Goal: Task Accomplishment & Management: Complete application form

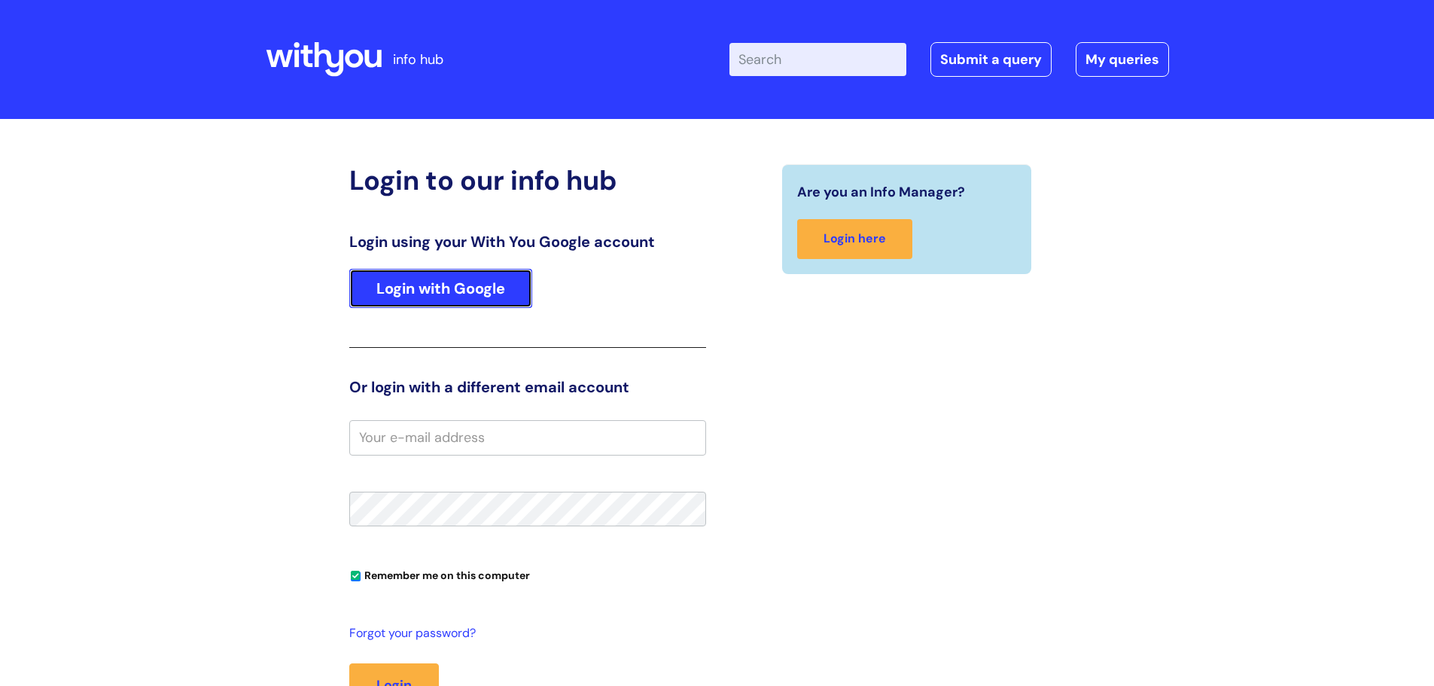
click at [440, 288] on link "Login with Google" at bounding box center [440, 288] width 183 height 39
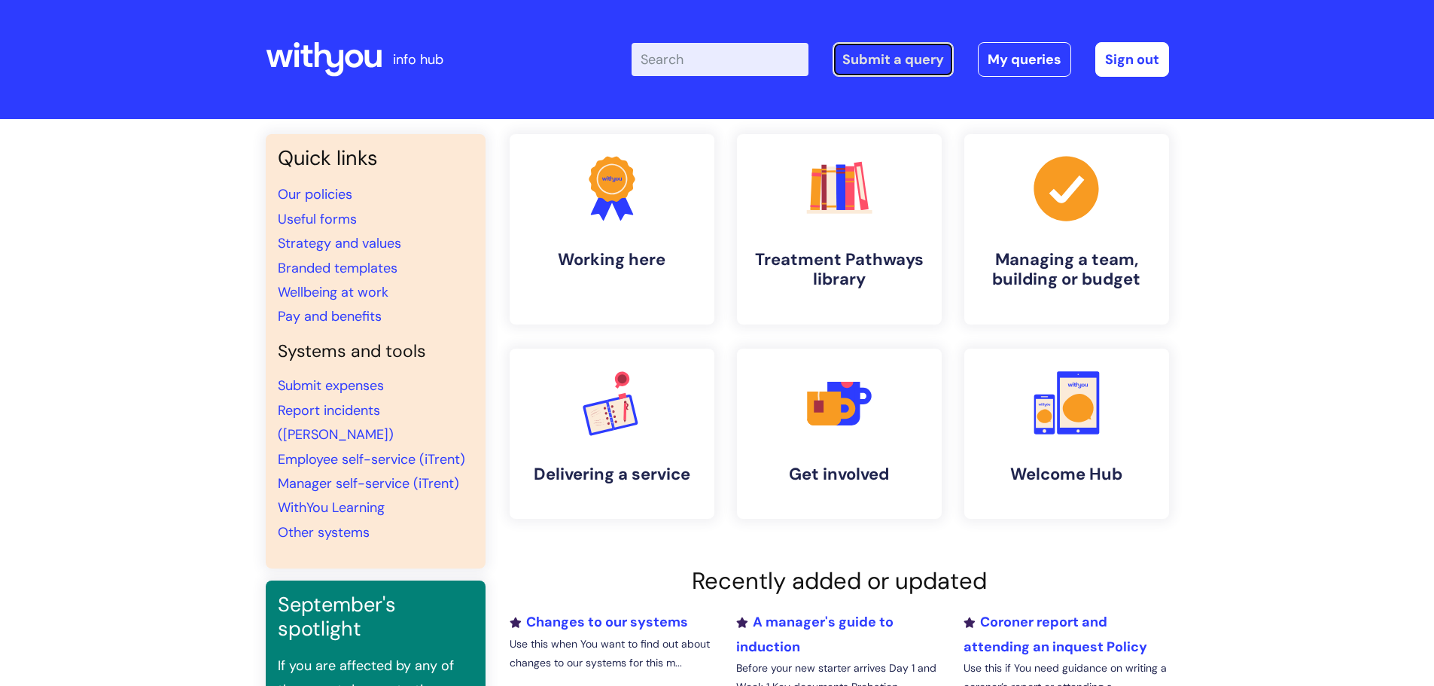
click at [902, 58] on link "Submit a query" at bounding box center [893, 59] width 121 height 35
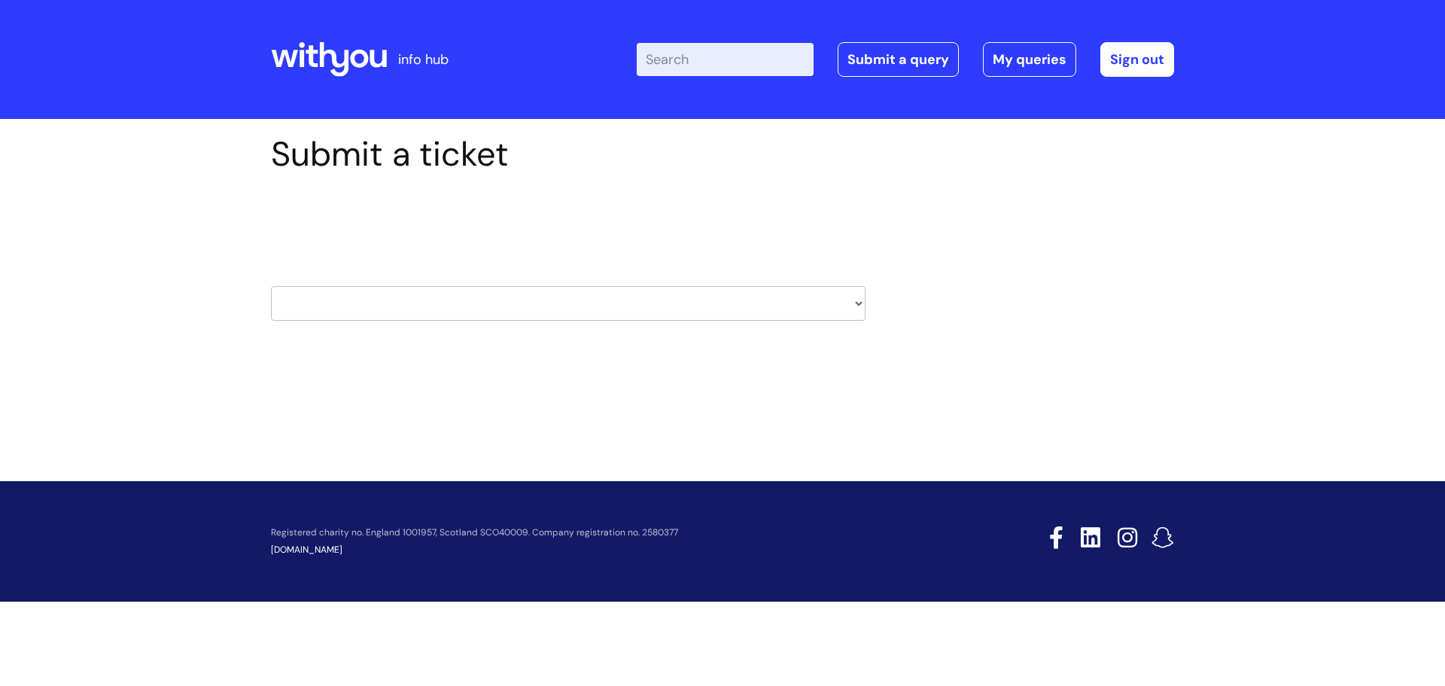
click at [717, 310] on select "HR / People IT and Support Clinical Drug Alerts Finance Accounts Data Support T…" at bounding box center [568, 303] width 595 height 35
select select "property_&_estates"
click at [271, 286] on select "HR / People IT and Support Clinical Drug Alerts Finance Accounts Data Support T…" at bounding box center [568, 303] width 595 height 35
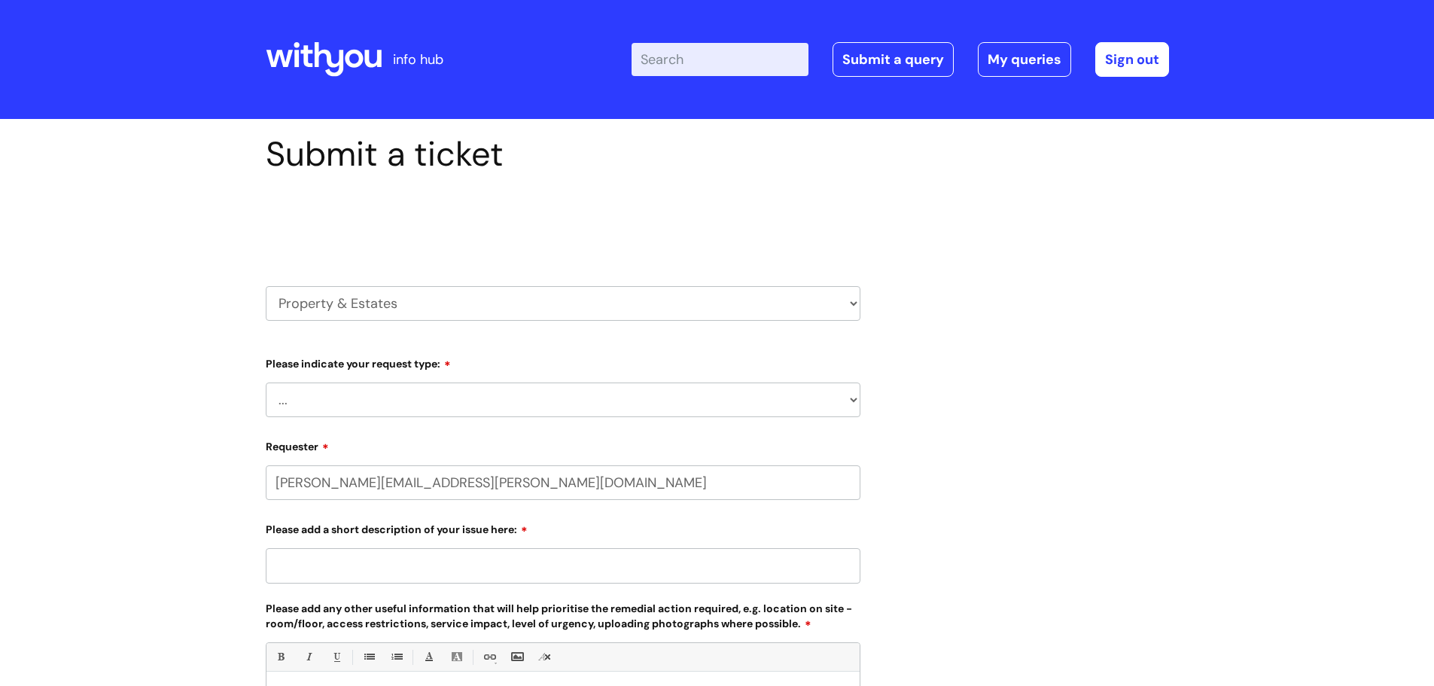
select select "80004157190"
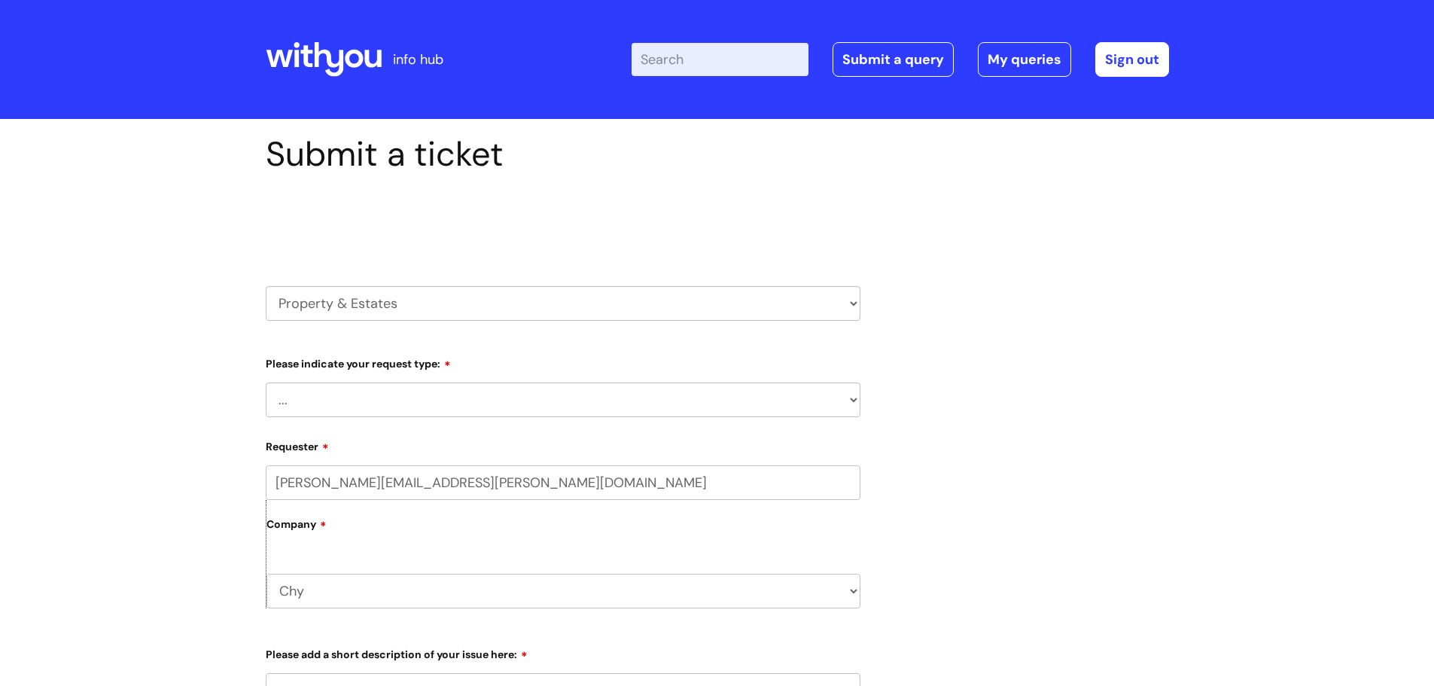
click at [489, 405] on select "... Facilities Support Lease/ Tenancy Agreements Health & Safety and Environmen…" at bounding box center [563, 399] width 595 height 35
select select "Facilities Support"
click at [266, 382] on select "... Facilities Support Lease/ Tenancy Agreements Health & Safety and Environmen…" at bounding box center [563, 399] width 595 height 35
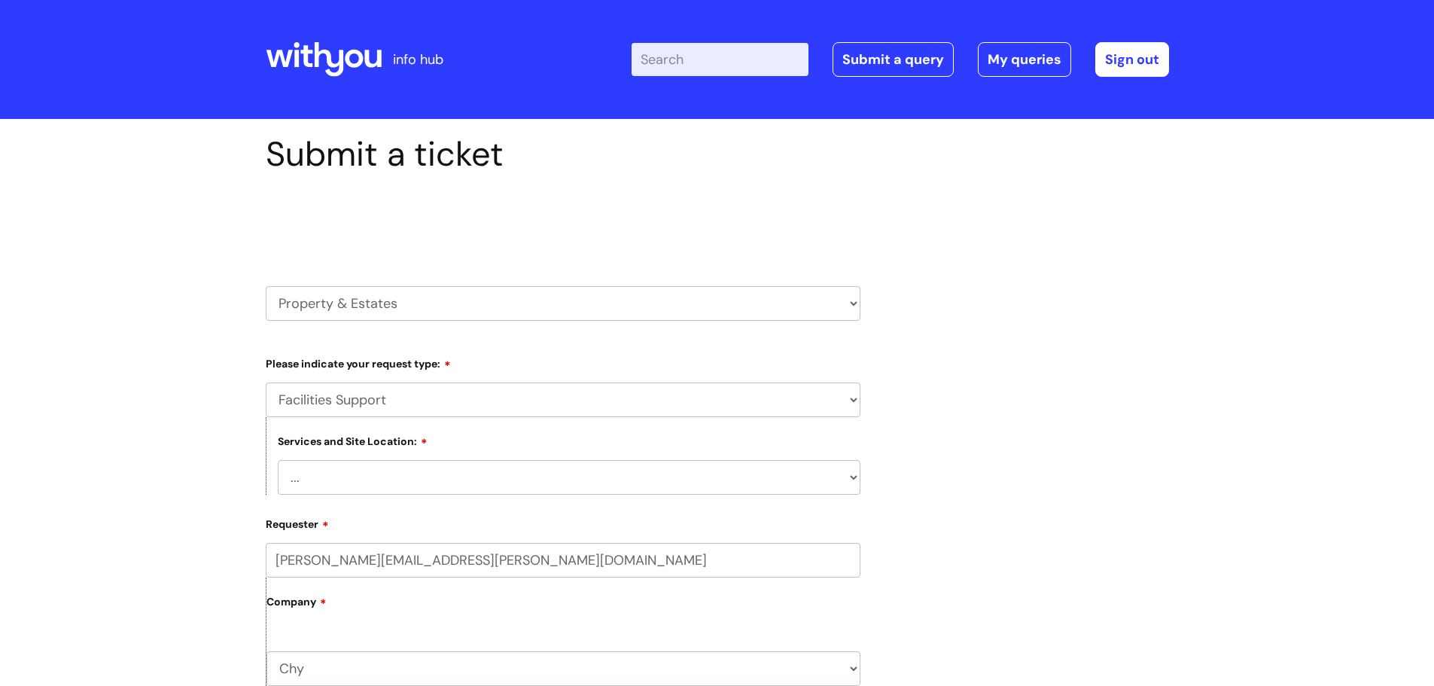
click at [456, 479] on select "... Cleethorpes Darlington Tubwell Darlington Coniscliffe Grimsby Preston Redca…" at bounding box center [569, 477] width 583 height 35
select select "Truro Chy"
click at [278, 460] on select "... Cleethorpes Darlington Tubwell Darlington Coniscliffe Grimsby Preston Redca…" at bounding box center [569, 477] width 583 height 35
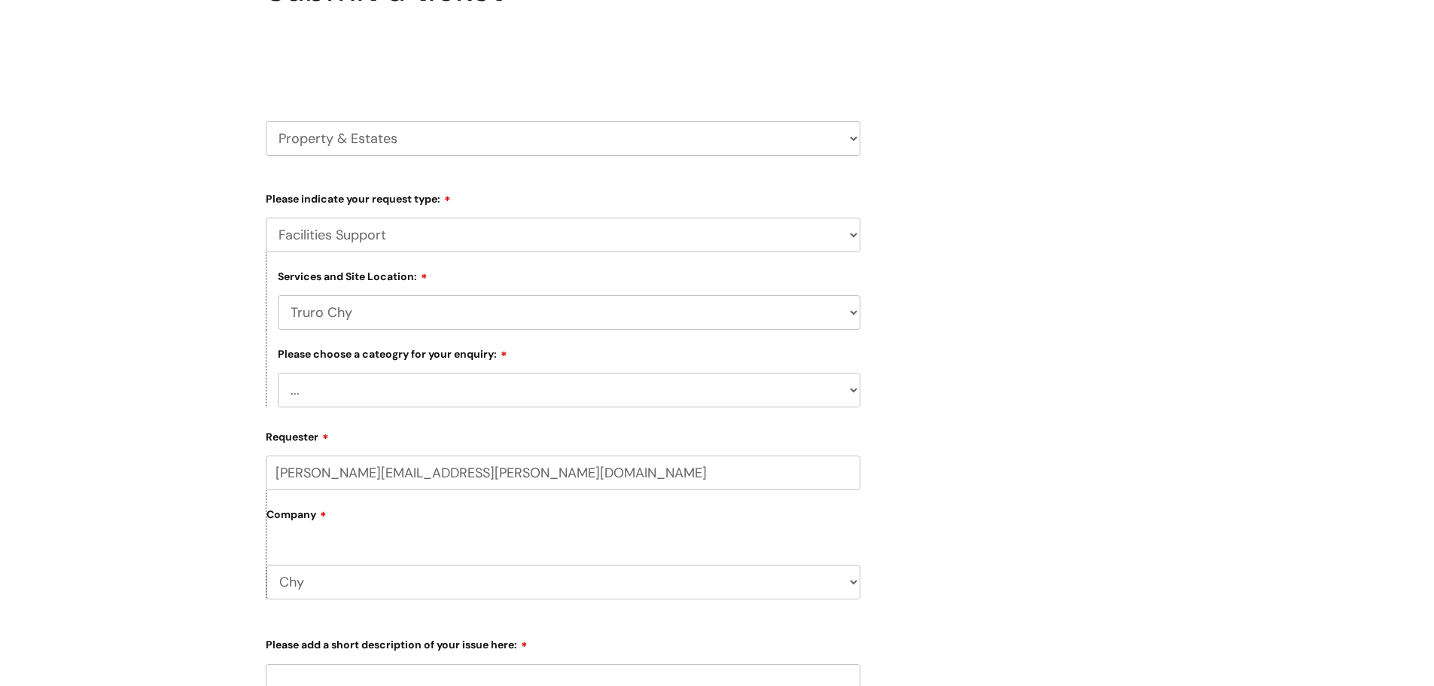
scroll to position [301, 0]
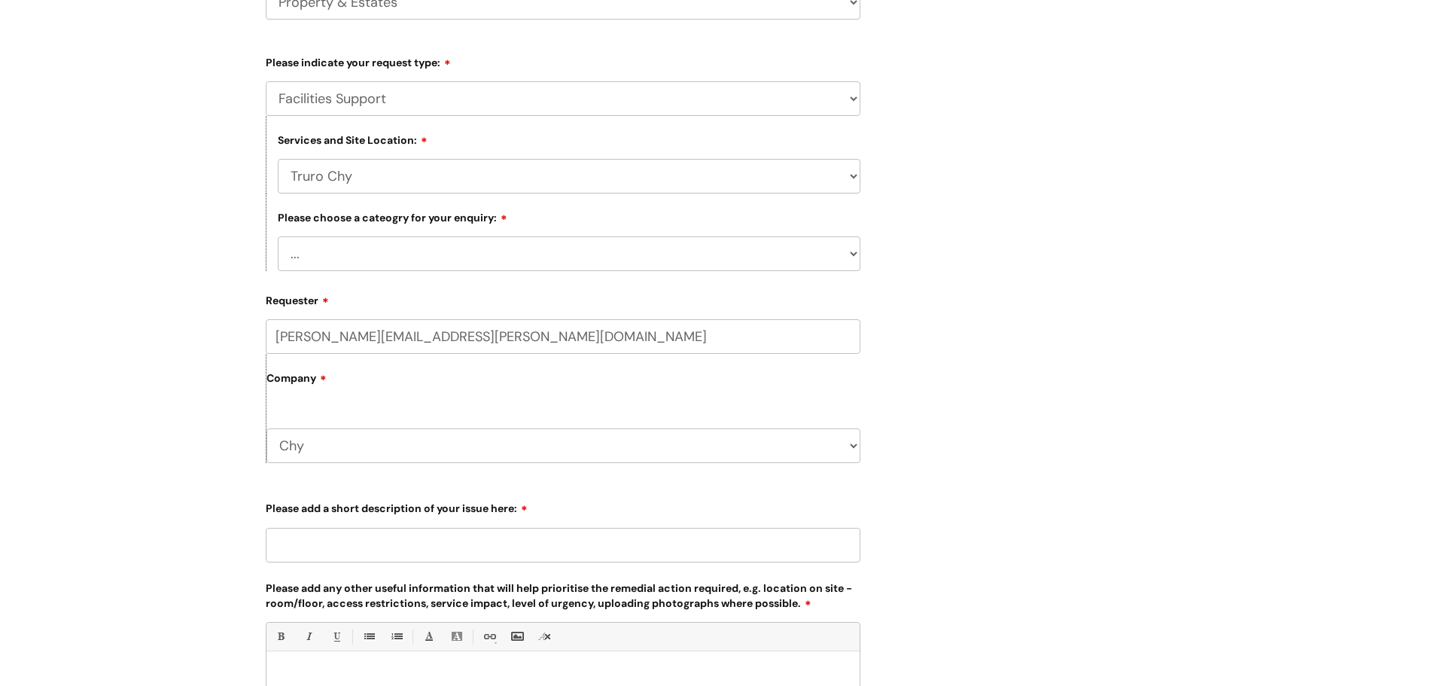
click at [529, 234] on div "Please choose a cateogry for your enquiry: ... Electrical and Lighting Plumbing…" at bounding box center [563, 232] width 595 height 78
click at [532, 254] on select "... Electrical and Lighting Plumbing and Drainage Heating and Cooling Fixtures,…" at bounding box center [569, 253] width 583 height 35
select select "Plumbing and Drainage"
click at [278, 236] on select "... Electrical and Lighting Plumbing and Drainage Heating and Cooling Fixtures,…" at bounding box center [569, 253] width 583 height 35
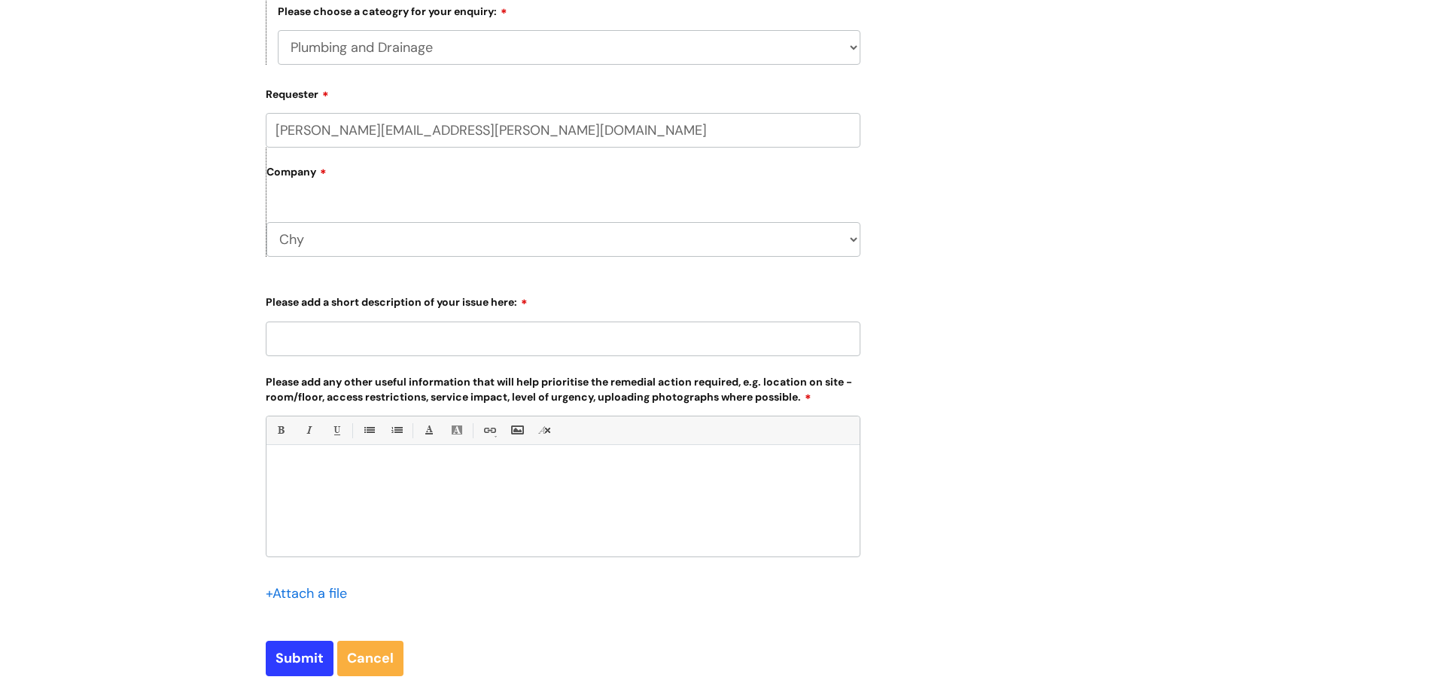
scroll to position [602, 0]
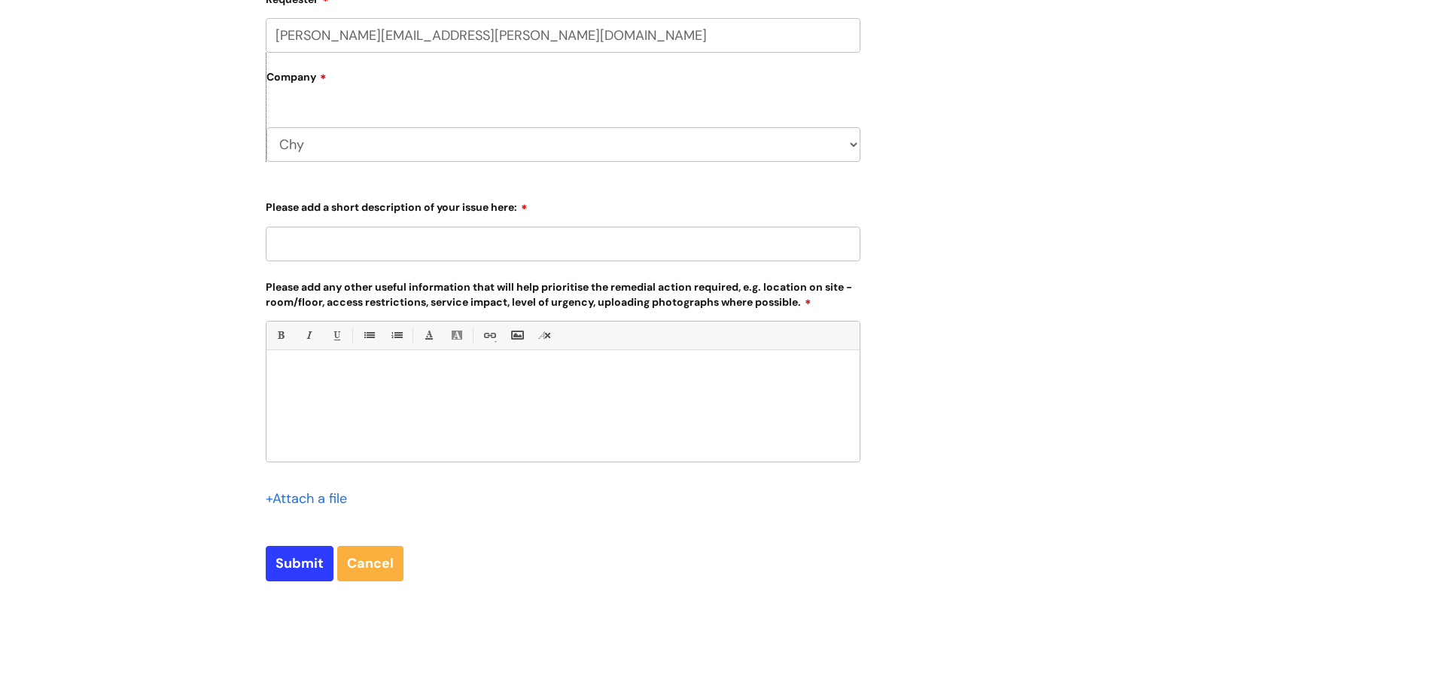
click at [479, 250] on input "Please add a short description of your issue here:" at bounding box center [563, 244] width 595 height 35
click at [364, 245] on input "Leaky joint on drainpipe from kitchen sink" at bounding box center [563, 244] width 595 height 35
type input "Leaky joint on outside drainpipe from kitchen sink"
click at [422, 398] on div at bounding box center [562, 410] width 593 height 104
click at [422, 405] on div at bounding box center [562, 410] width 593 height 104
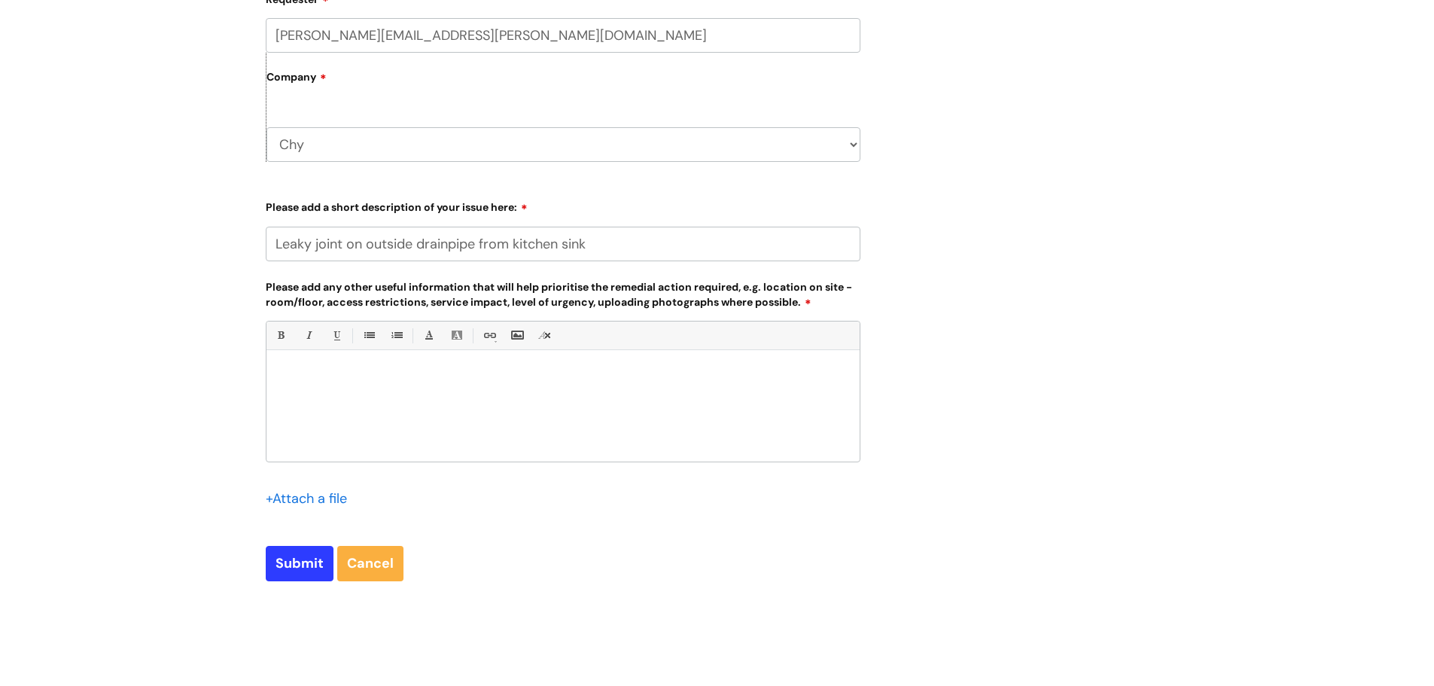
click at [374, 402] on div at bounding box center [562, 410] width 593 height 104
click at [522, 339] on link "Insert Image..." at bounding box center [516, 335] width 19 height 19
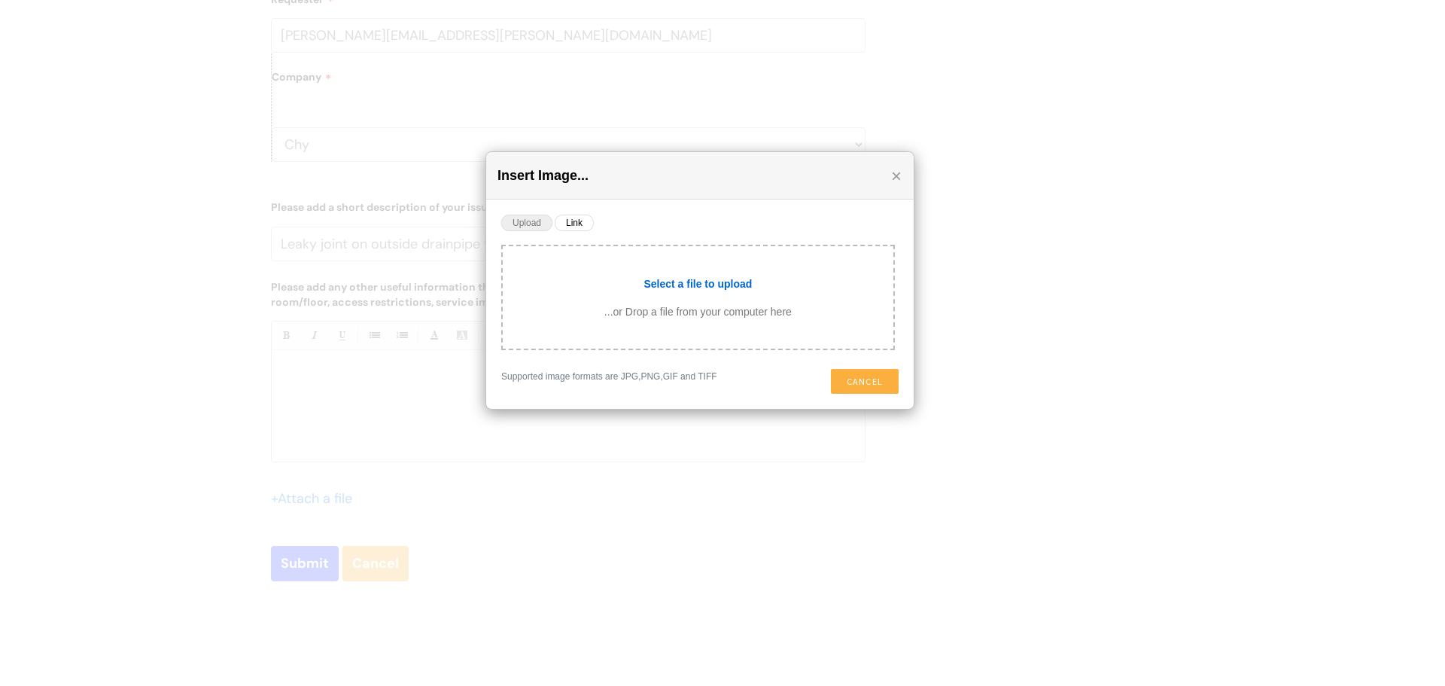
click at [700, 282] on input "file" at bounding box center [698, 281] width 391 height 41
type input "C:\fakepath\1000038960.jpg"
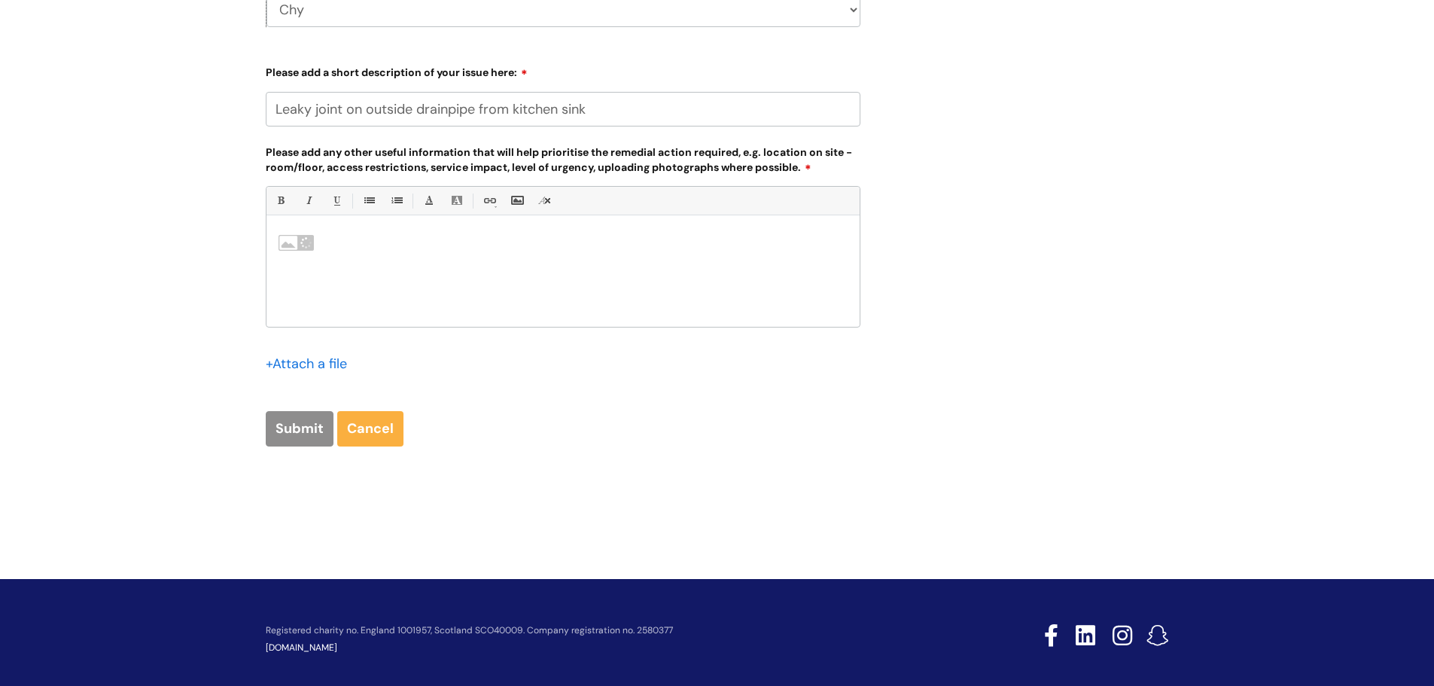
scroll to position [750, 0]
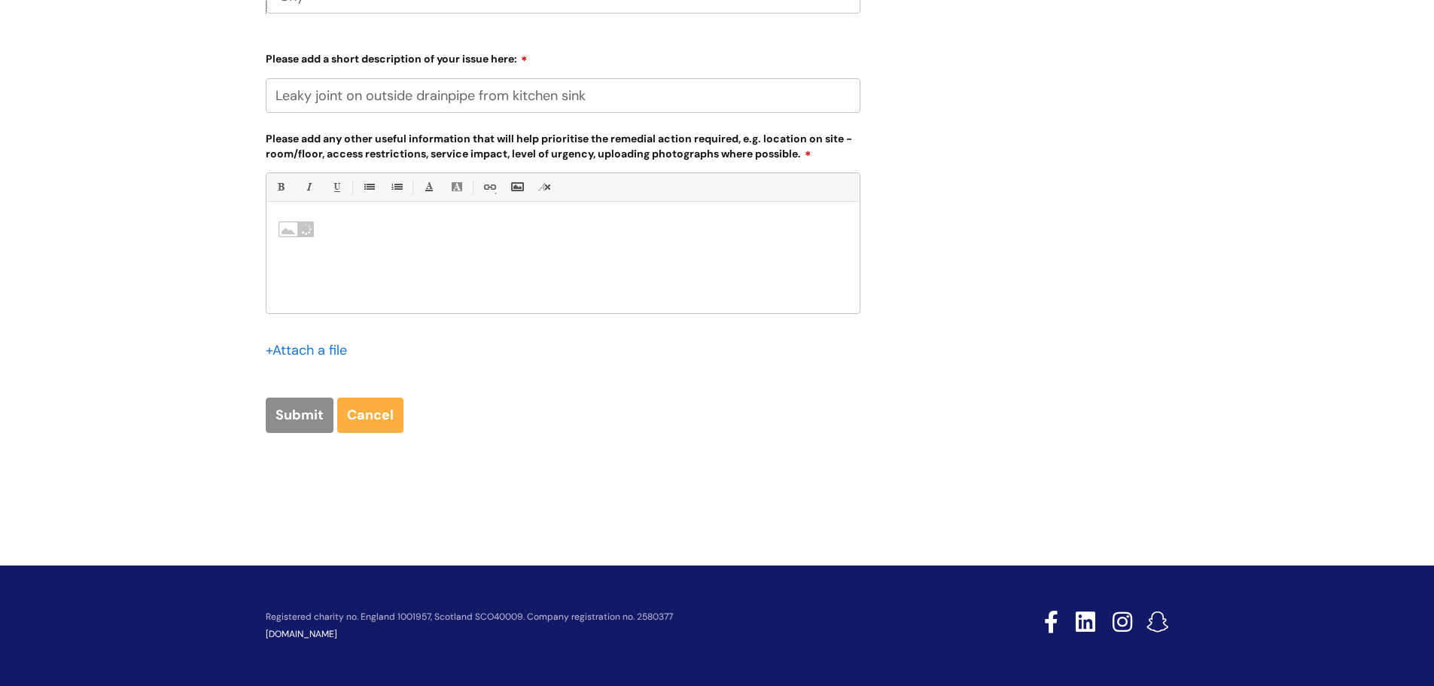
click at [514, 266] on div at bounding box center [562, 261] width 593 height 104
click at [303, 231] on img at bounding box center [296, 230] width 37 height 18
drag, startPoint x: 300, startPoint y: 228, endPoint x: 624, endPoint y: 247, distance: 324.2
click at [624, 247] on div at bounding box center [562, 261] width 593 height 104
click at [279, 270] on div at bounding box center [562, 261] width 593 height 104
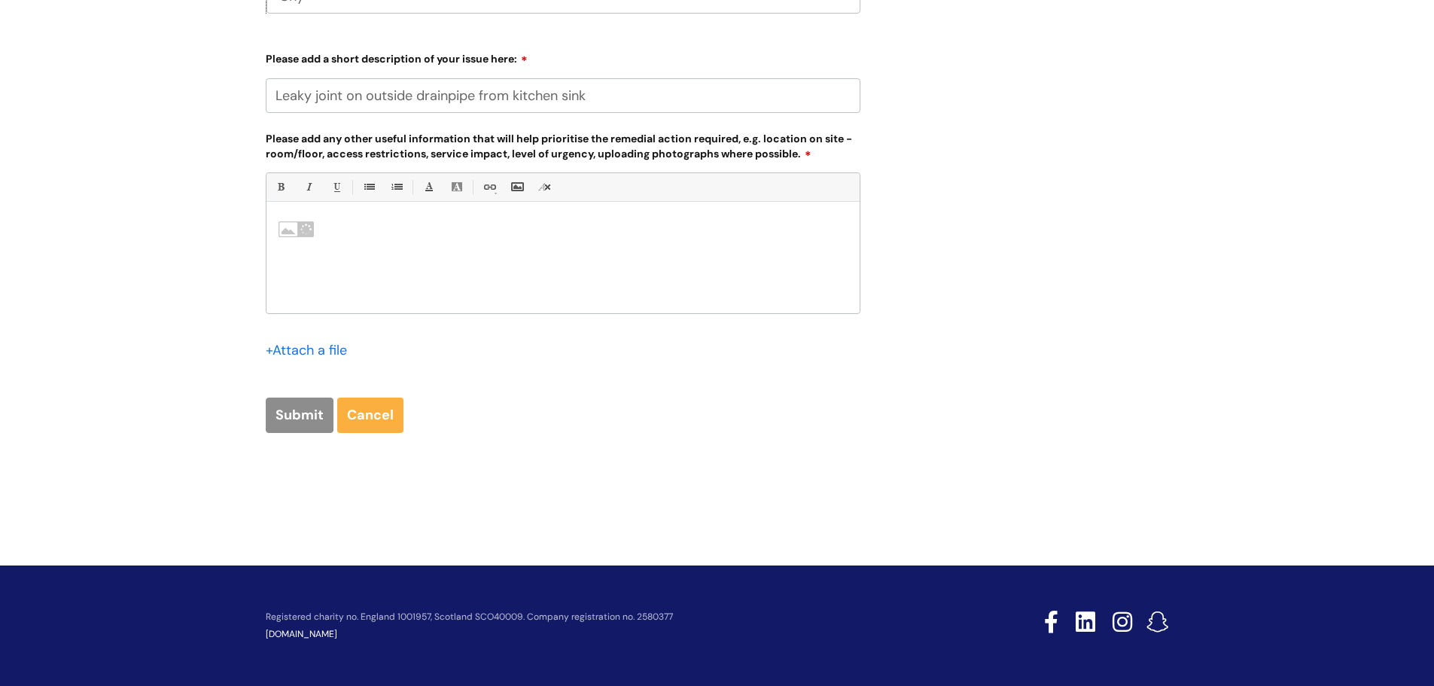
click at [338, 298] on div at bounding box center [562, 261] width 593 height 104
click at [339, 225] on p at bounding box center [563, 230] width 571 height 18
click at [327, 349] on input "file" at bounding box center [303, 349] width 75 height 19
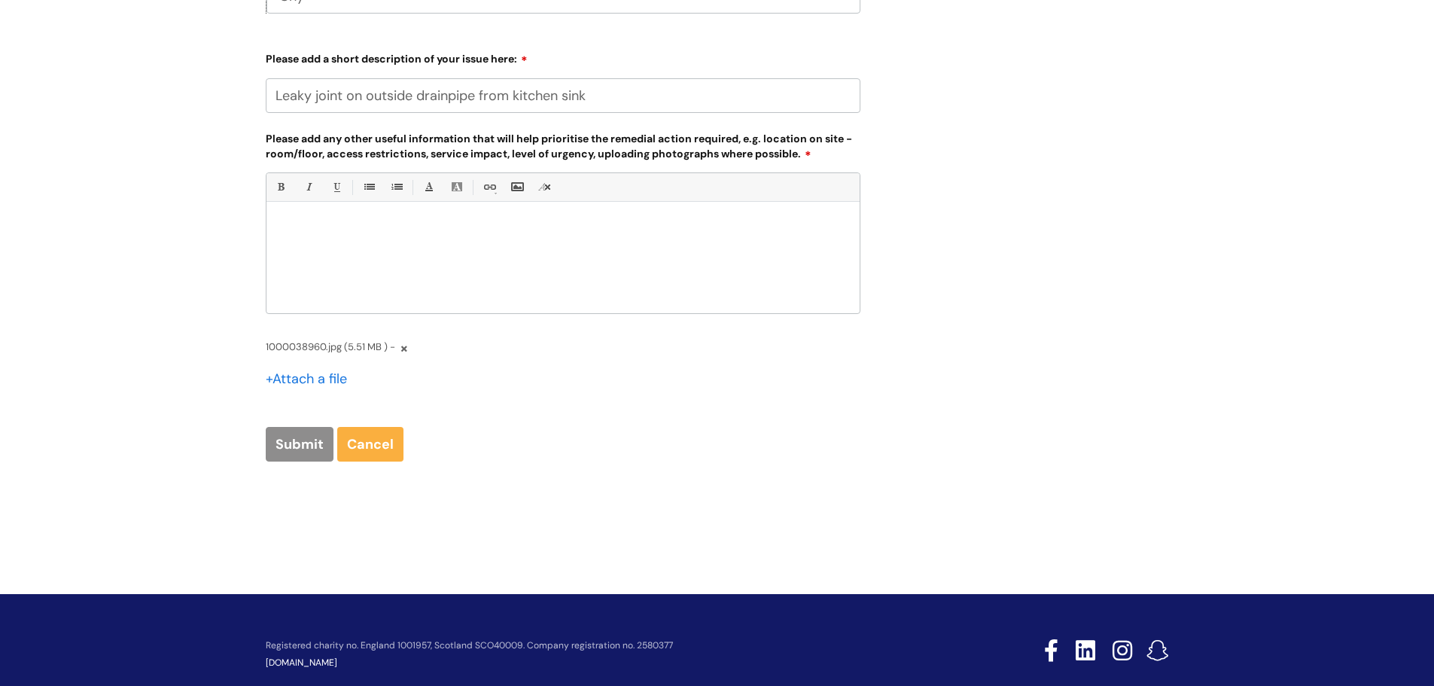
click at [295, 379] on input "file" at bounding box center [303, 378] width 75 height 19
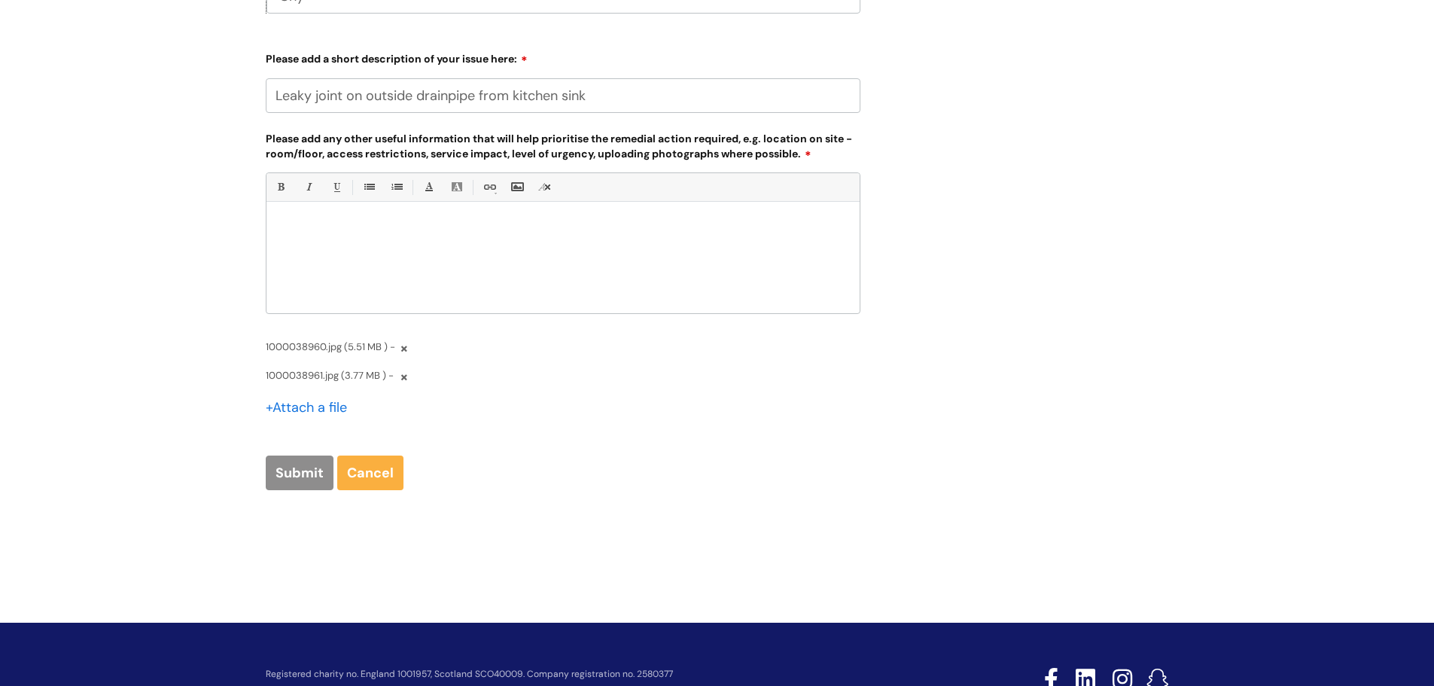
click at [315, 407] on input "file" at bounding box center [303, 406] width 75 height 19
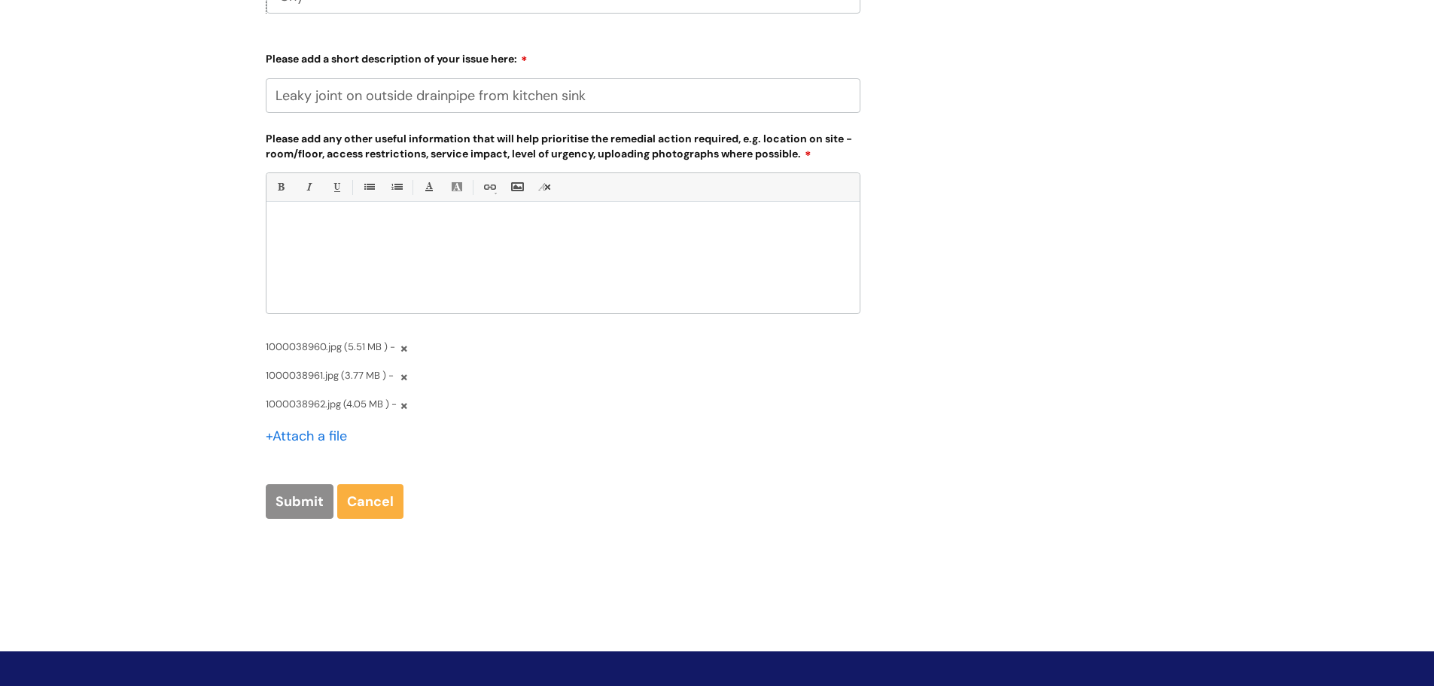
click at [684, 380] on div "1000038961.jpg (3.77 MB ) -" at bounding box center [563, 381] width 595 height 29
click at [420, 229] on p at bounding box center [563, 228] width 571 height 14
click at [732, 243] on div "This was brought to my attention [DATE] and the handyman says he won't have tim…" at bounding box center [562, 261] width 593 height 104
click at [692, 230] on p "This was brought to my attention [DATE] and the handyman says he won't have tim…" at bounding box center [563, 228] width 571 height 14
click at [693, 229] on p "This was brought to my attention today and the handyman says he won't have time…" at bounding box center [563, 228] width 571 height 14
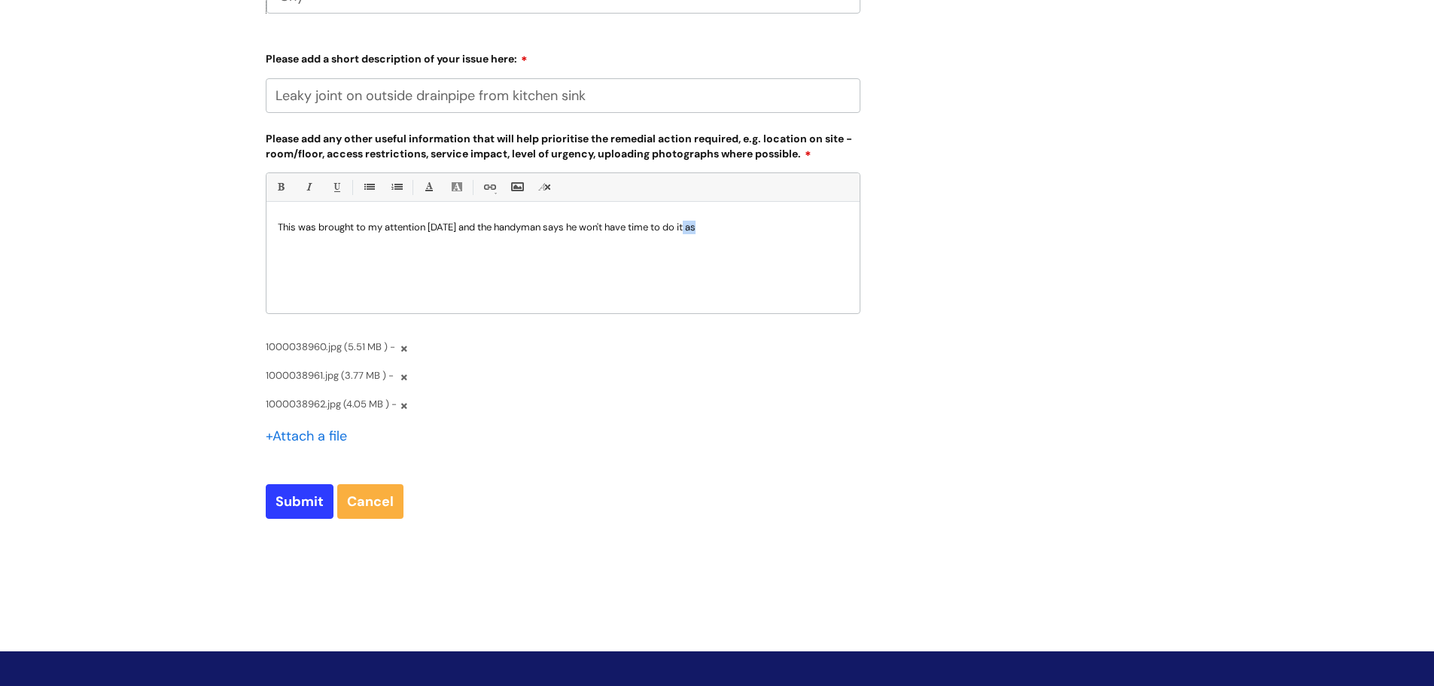
drag, startPoint x: 693, startPoint y: 229, endPoint x: 706, endPoint y: 226, distance: 13.9
click at [706, 226] on p "This was brought to my attention today and the handyman says he won't have time…" at bounding box center [563, 228] width 571 height 14
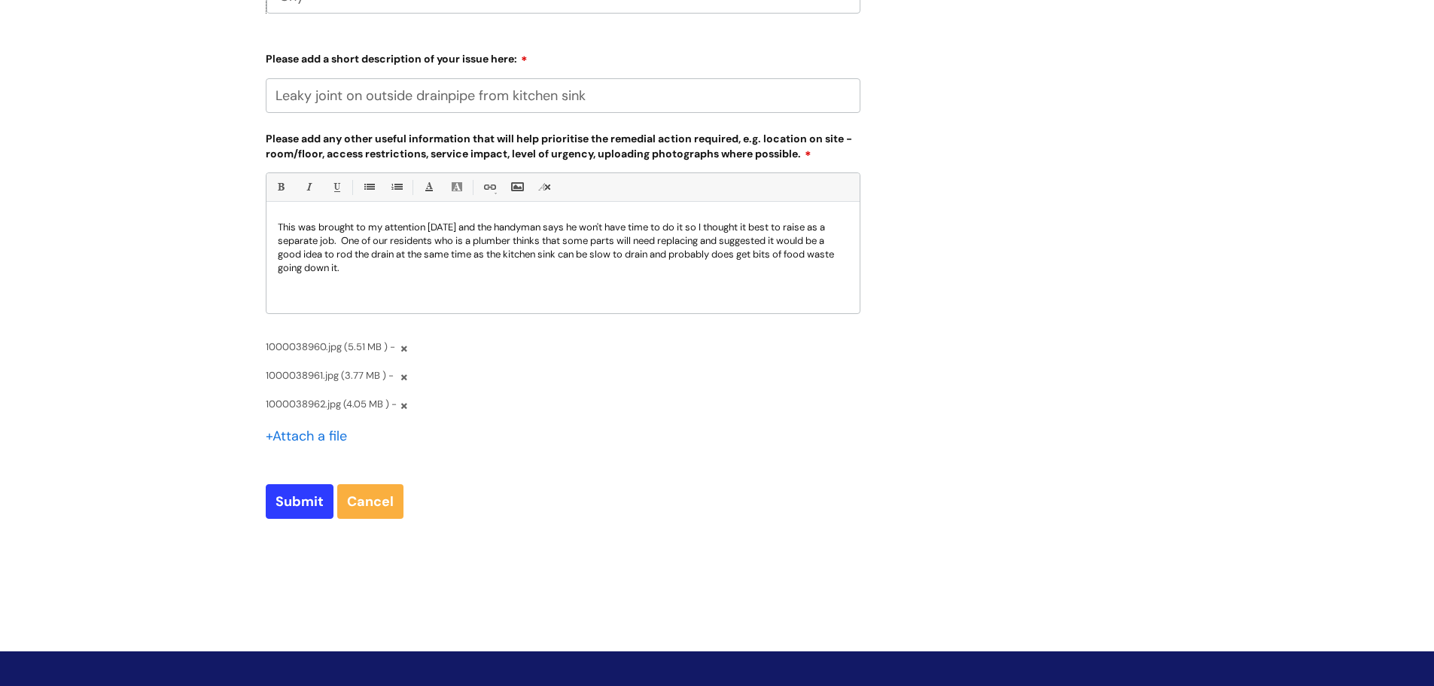
click at [440, 238] on p "This was brought to my attention today and the handyman says he won't have time…" at bounding box center [563, 248] width 571 height 54
click at [516, 237] on p "This was brought to my attention today and the handyman says he won't have time…" at bounding box center [563, 248] width 571 height 54
click at [537, 282] on div "This was brought to my attention today and the handyman says he won't have time…" at bounding box center [562, 261] width 593 height 104
drag, startPoint x: 722, startPoint y: 254, endPoint x: 816, endPoint y: 274, distance: 96.1
click at [816, 274] on p "This was brought to my attention today and the handyman says he won't have time…" at bounding box center [563, 248] width 571 height 54
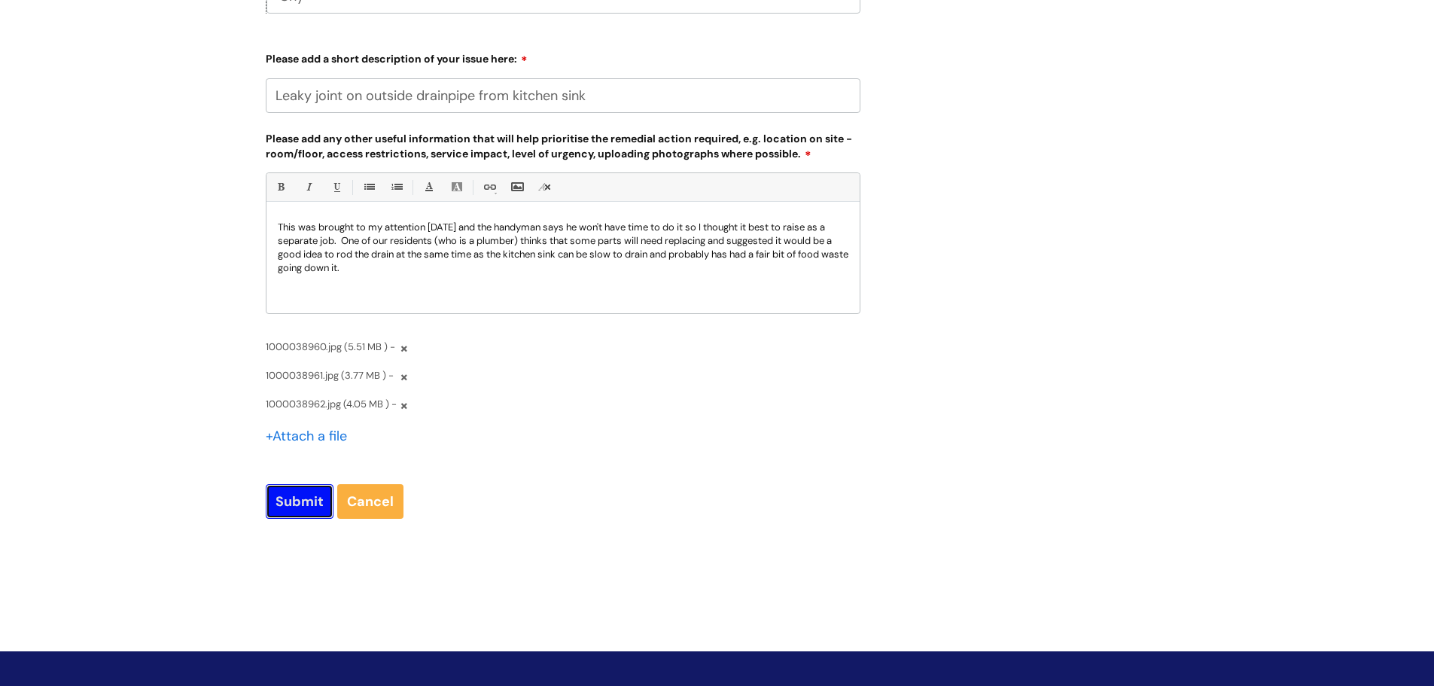
click at [296, 507] on input "Submit" at bounding box center [300, 501] width 68 height 35
type input "Please Wait..."
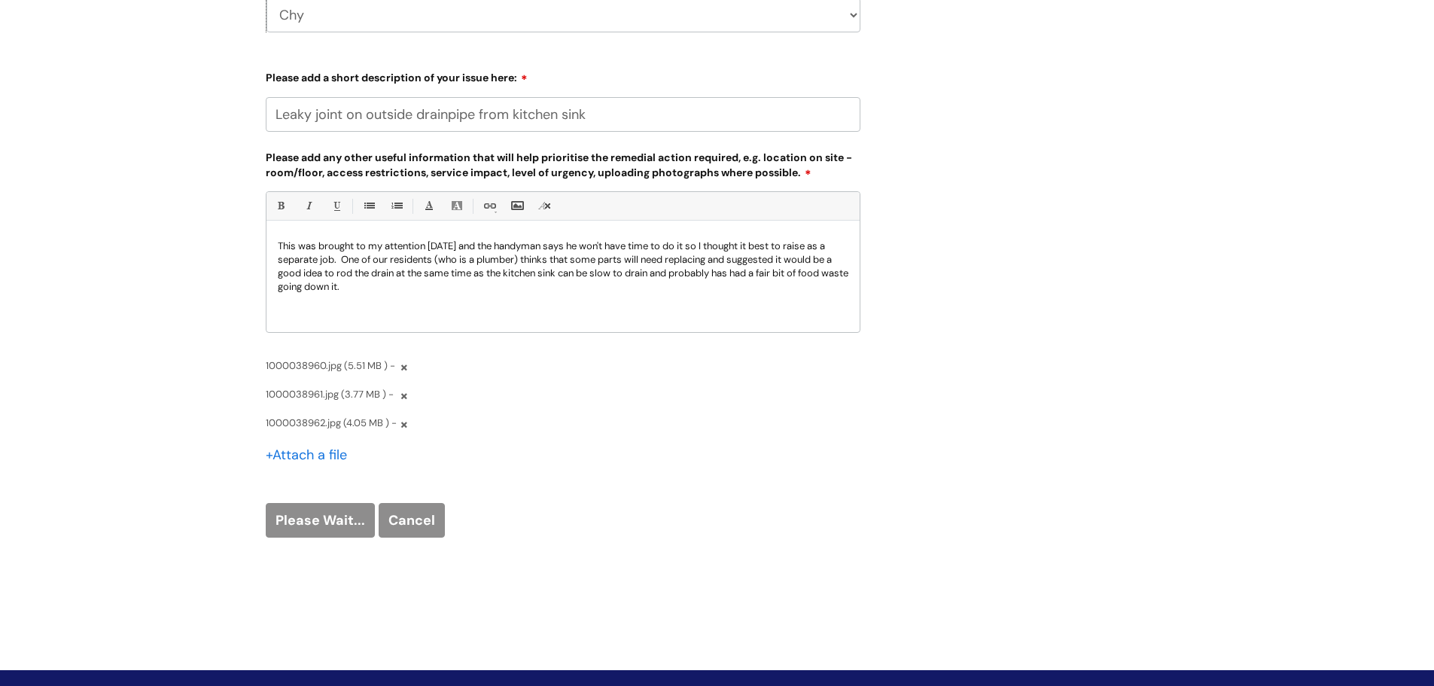
scroll to position [837, 0]
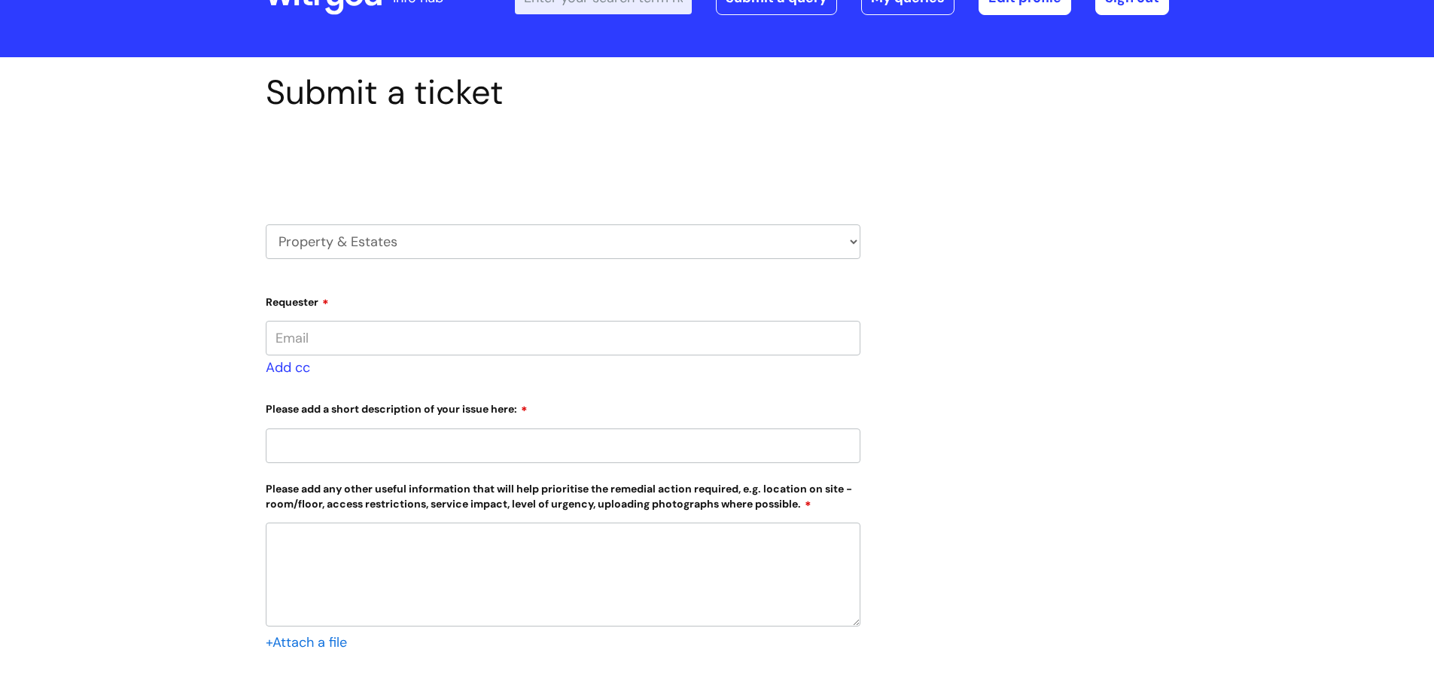
type input "[PERSON_NAME][EMAIL_ADDRESS][PERSON_NAME][DOMAIN_NAME]"
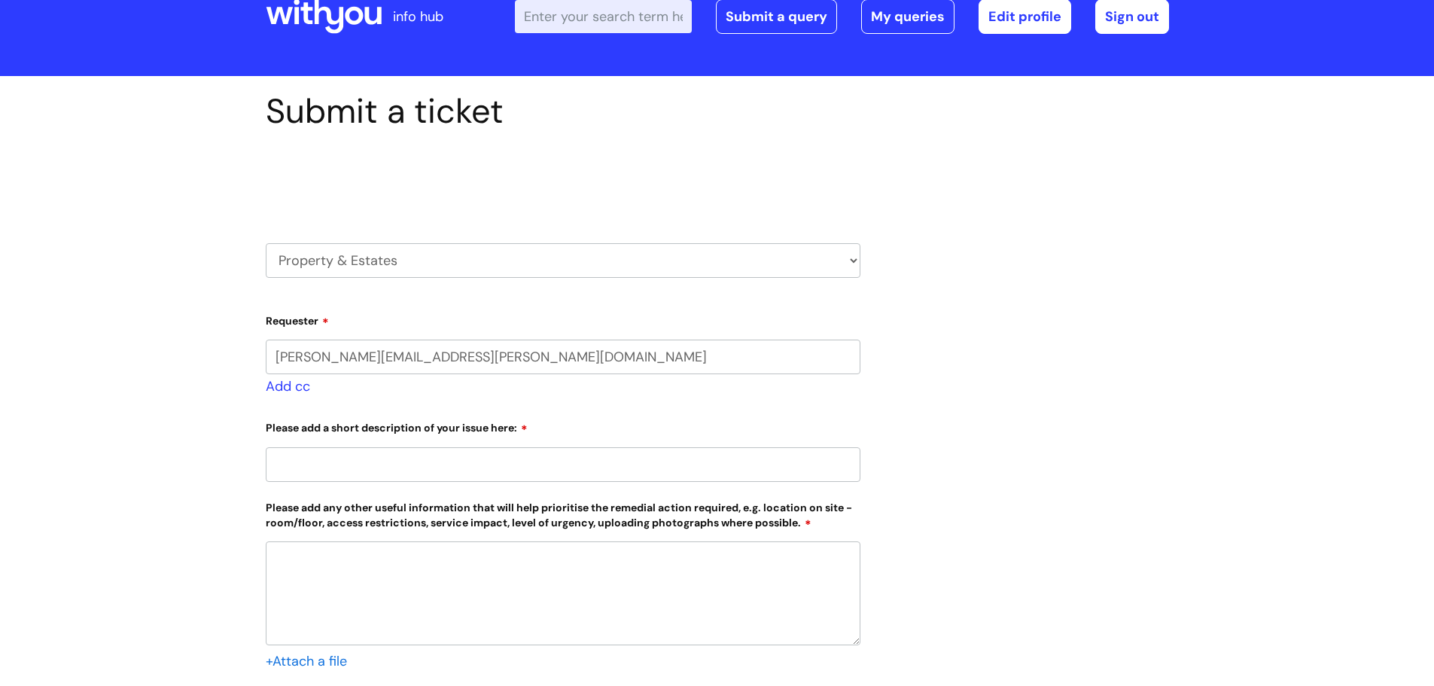
select select "Facilities Support"
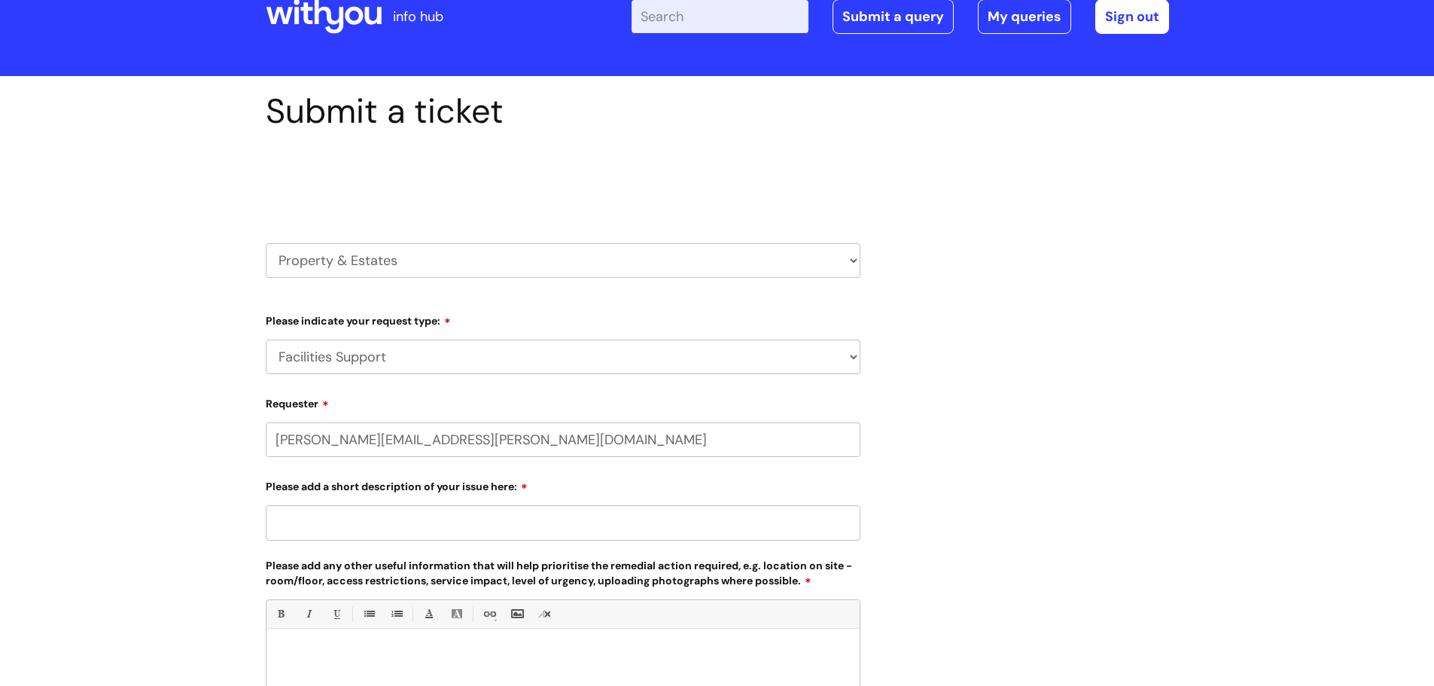
select select "80004157190"
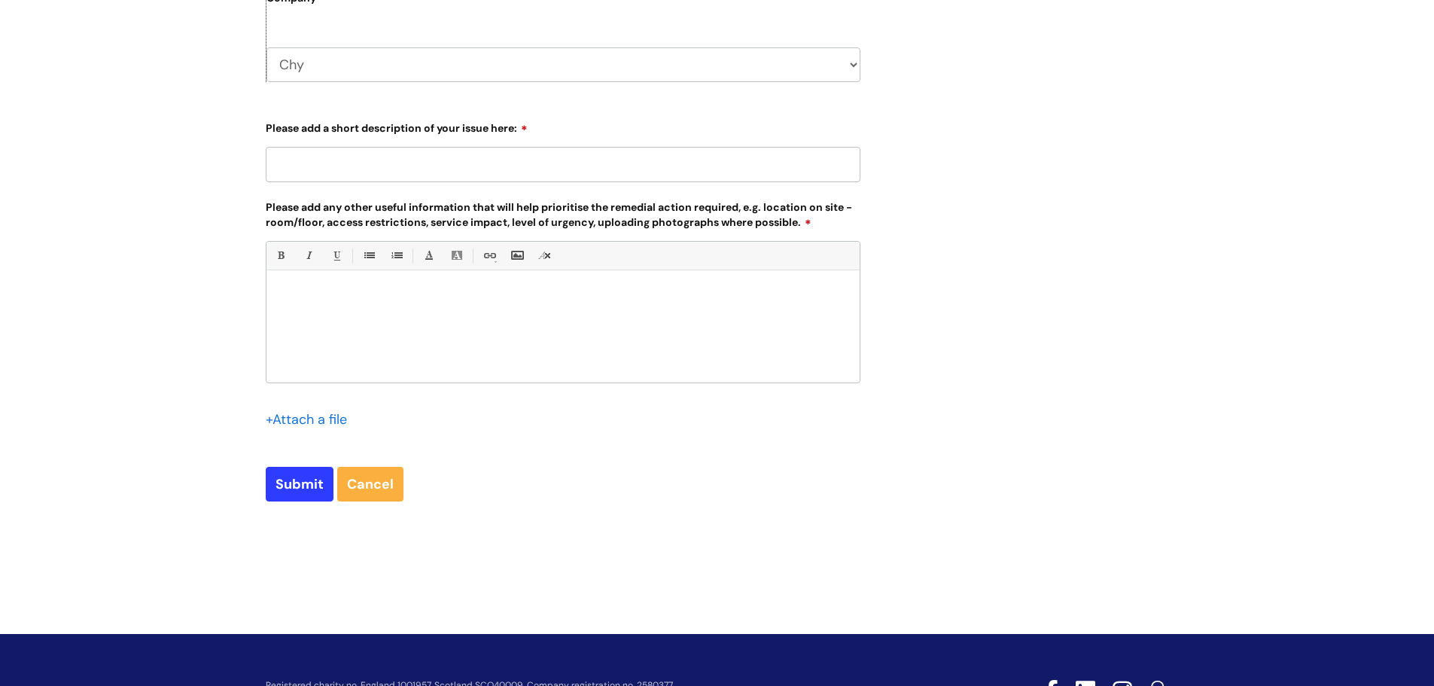
scroll to position [570, 0]
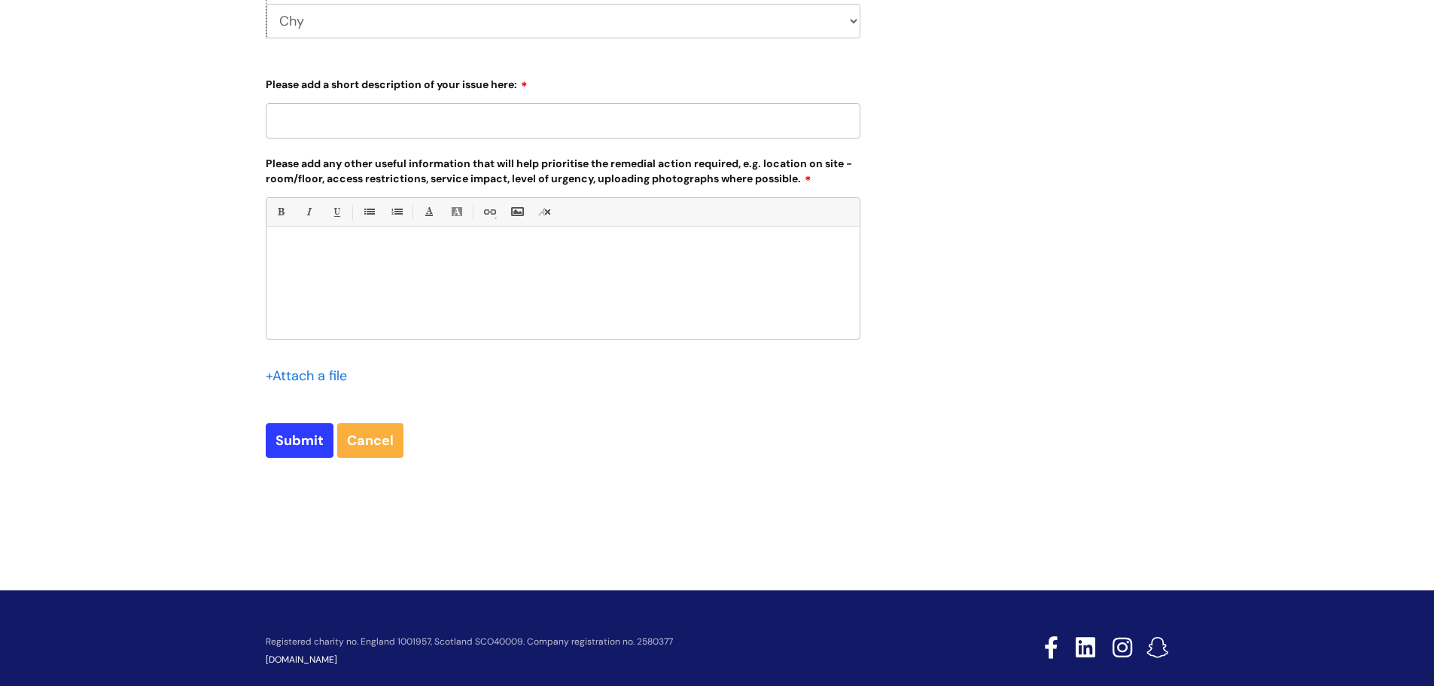
click at [376, 274] on div at bounding box center [562, 287] width 593 height 104
click at [385, 265] on div at bounding box center [562, 287] width 593 height 104
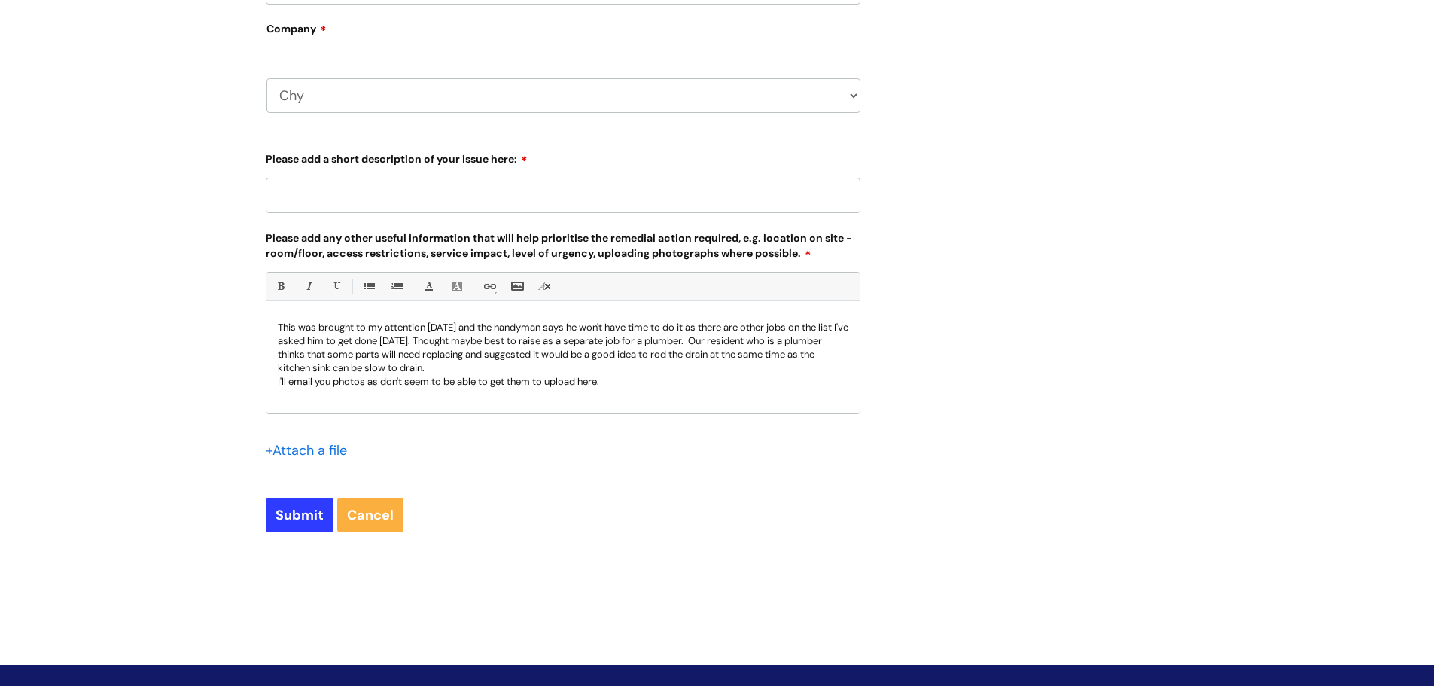
scroll to position [595, 0]
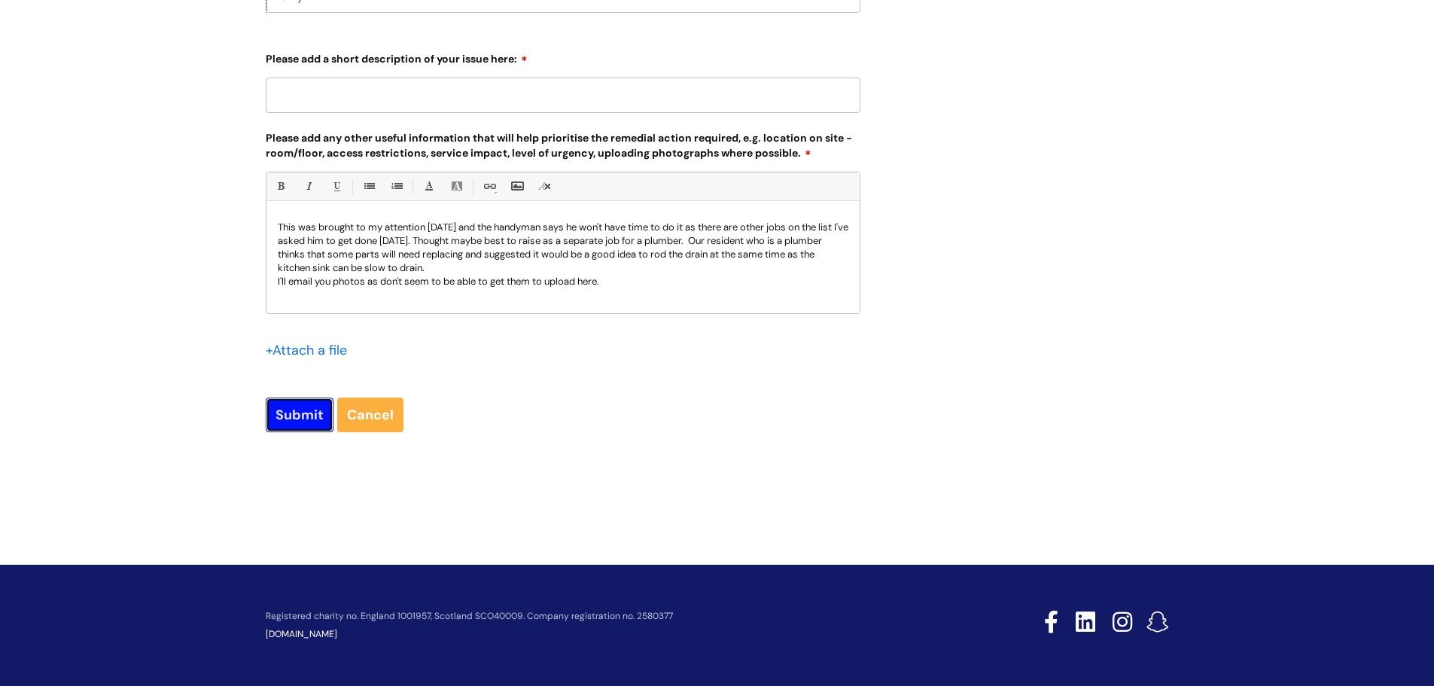
click at [279, 410] on input "Submit" at bounding box center [300, 414] width 68 height 35
type input "Please Wait..."
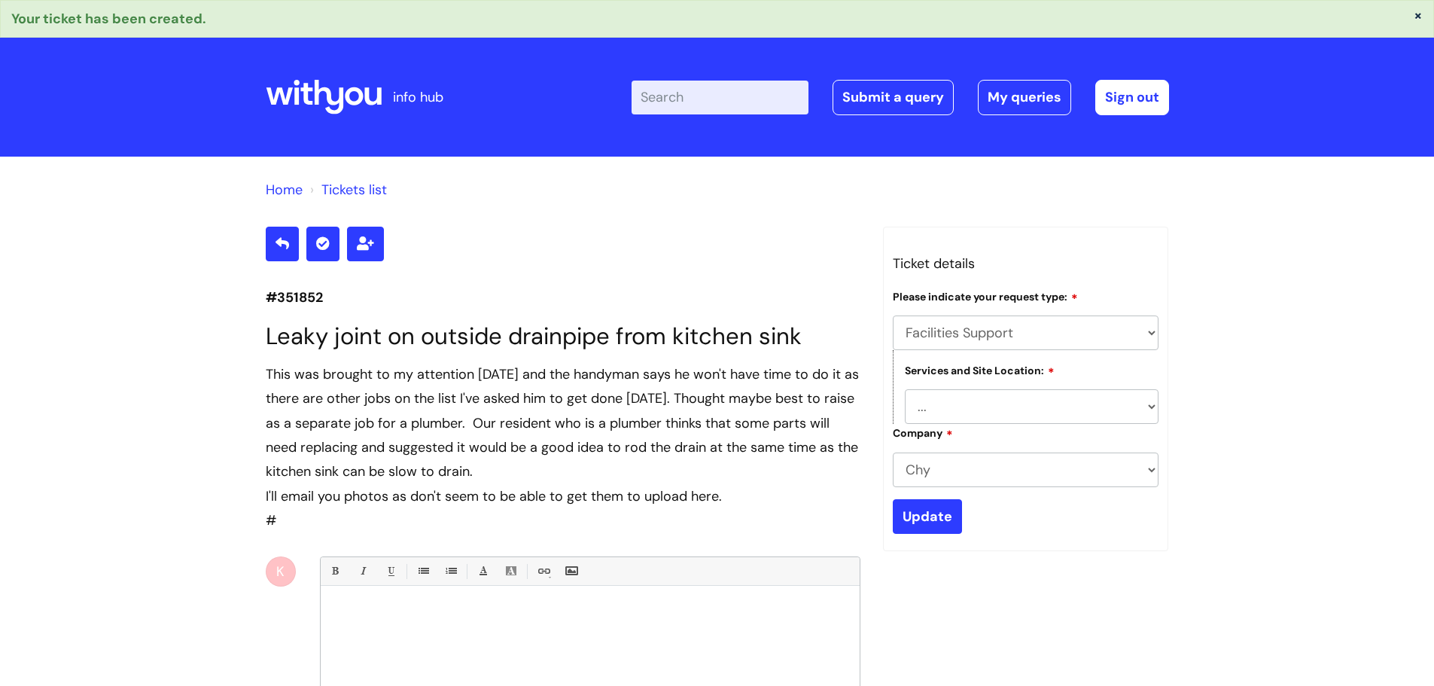
select select "Facilities Support"
drag, startPoint x: 332, startPoint y: 297, endPoint x: 245, endPoint y: 299, distance: 87.3
click at [245, 299] on div "Home Tickets list #351852 Leaky joint on outside drainpipe from kitchen sink Th…" at bounding box center [717, 553] width 1434 height 792
click at [327, 292] on p "#351852" at bounding box center [563, 297] width 595 height 24
drag, startPoint x: 327, startPoint y: 292, endPoint x: 207, endPoint y: 294, distance: 120.4
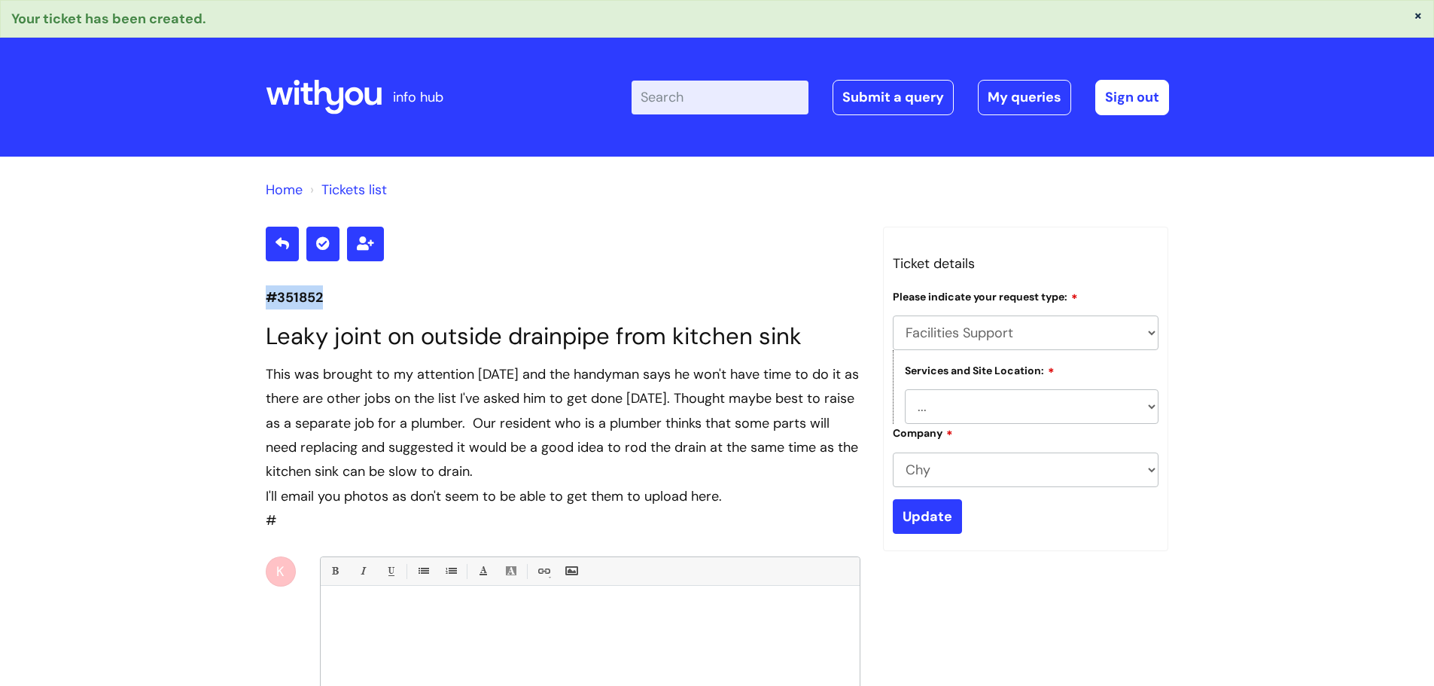
click at [207, 294] on div "Home Tickets list #351852 Leaky joint on outside drainpipe from kitchen sink Th…" at bounding box center [717, 553] width 1434 height 792
copy p "#351852"
